Goal: Transaction & Acquisition: Purchase product/service

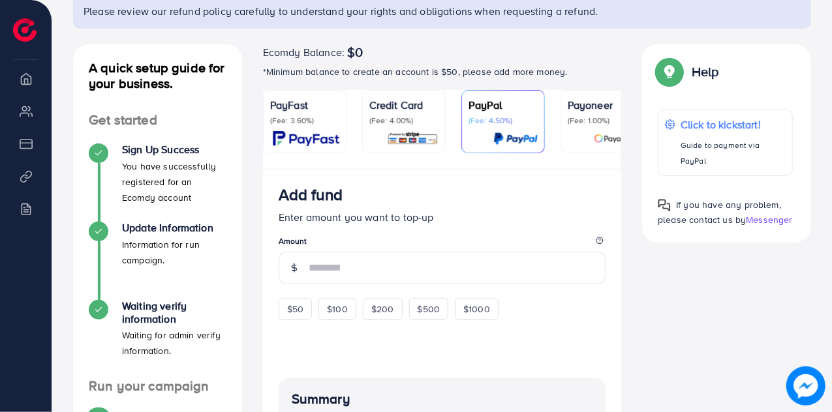
scroll to position [112, 0]
click at [409, 118] on p "(Fee: 4.00%)" at bounding box center [403, 120] width 69 height 10
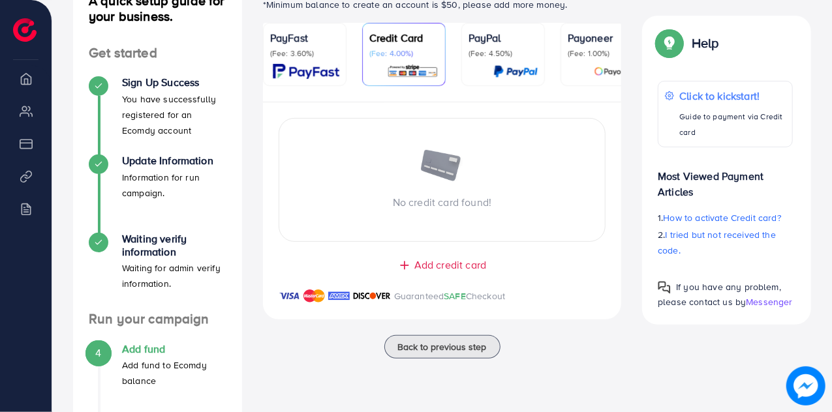
scroll to position [176, 0]
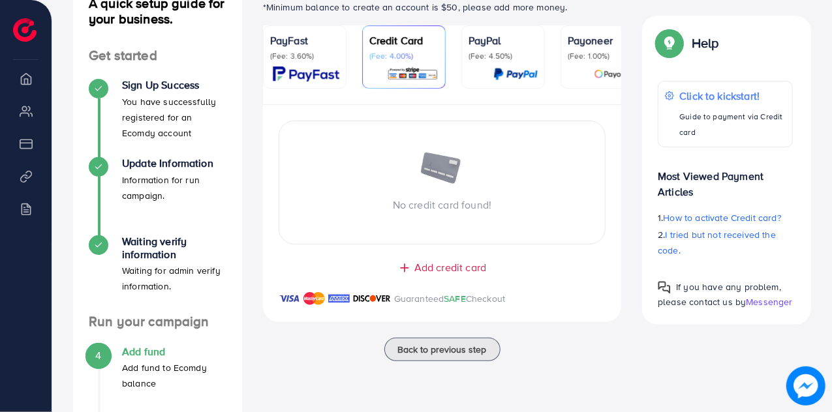
click at [325, 63] on div "PayFast (Fee: 3.60%)" at bounding box center [304, 57] width 69 height 49
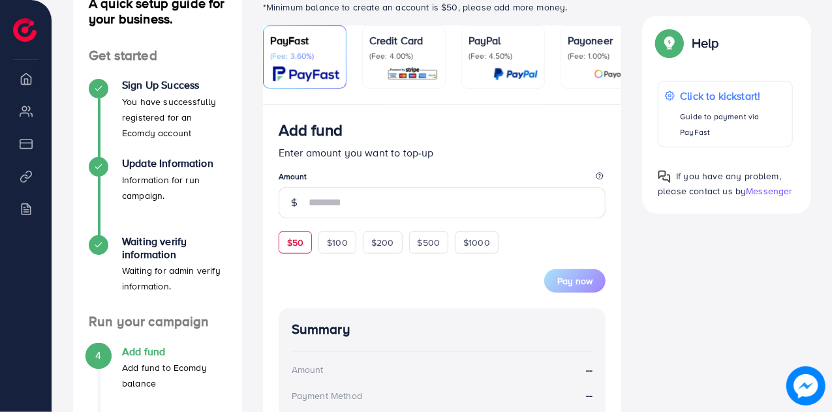
click at [292, 246] on span "$50" at bounding box center [295, 242] width 16 height 13
type input "**"
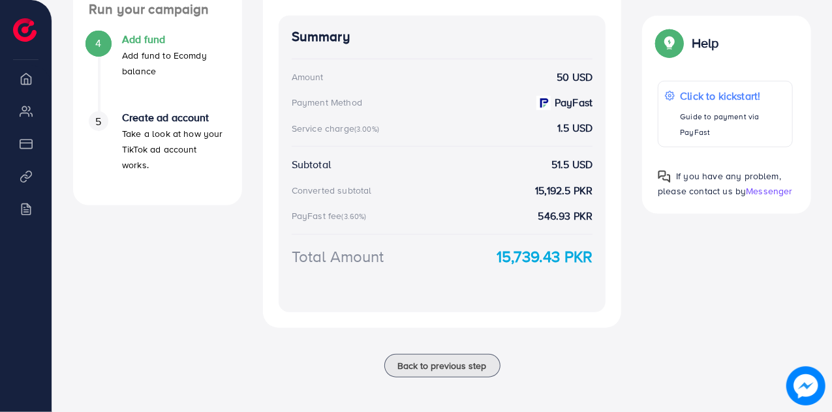
scroll to position [492, 0]
